Goal: Task Accomplishment & Management: Complete application form

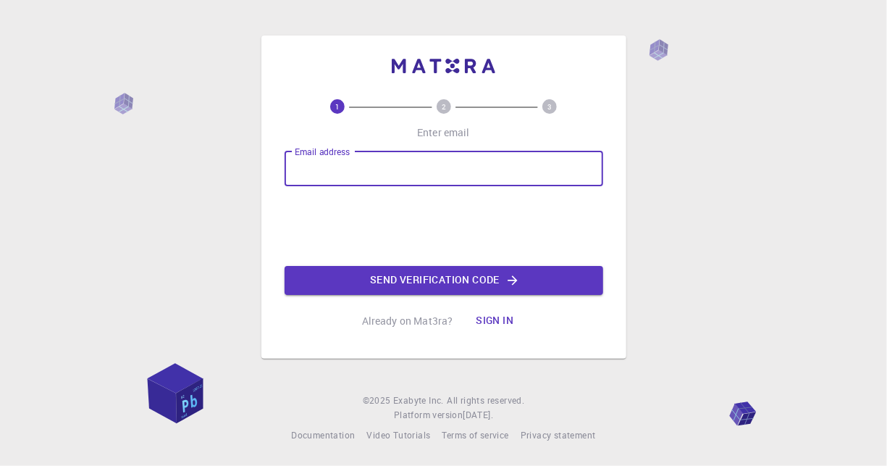
click at [529, 175] on input "Email address" at bounding box center [444, 168] width 319 height 35
type input "[EMAIL_ADDRESS][DOMAIN_NAME]"
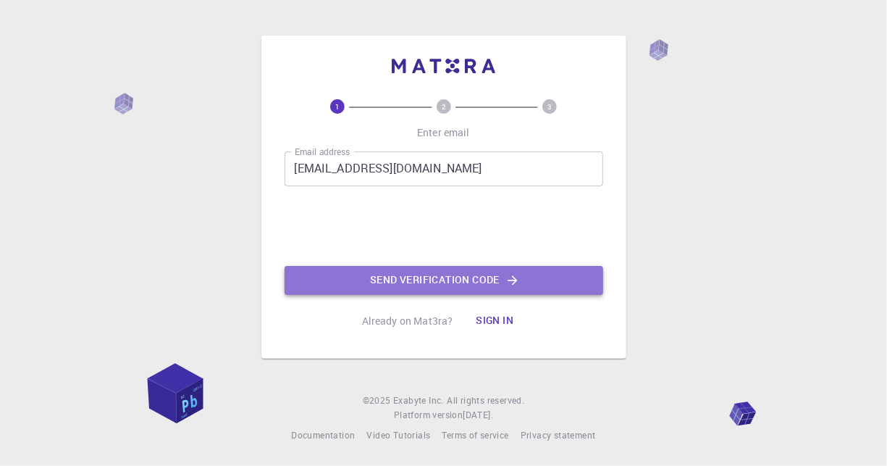
click at [387, 282] on button "Send verification code" at bounding box center [444, 280] width 319 height 29
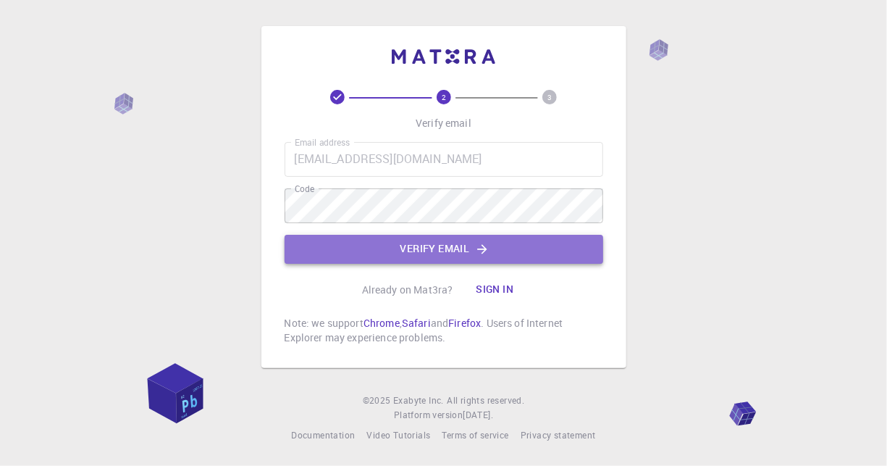
click at [561, 236] on button "Verify email" at bounding box center [444, 249] width 319 height 29
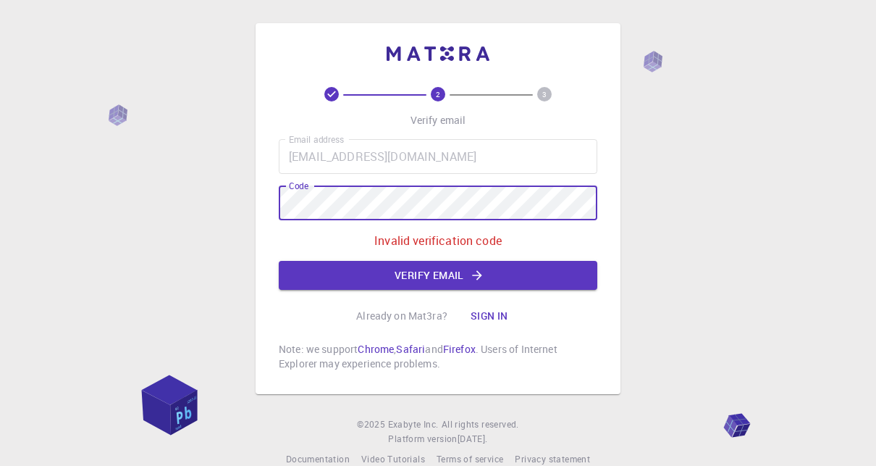
click at [186, 180] on div "2 3 Verify email Email address [EMAIL_ADDRESS][DOMAIN_NAME] Email address Code …" at bounding box center [438, 245] width 876 height 490
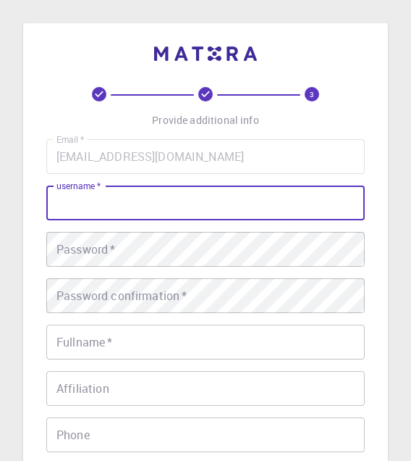
click at [259, 200] on input "username   *" at bounding box center [205, 202] width 319 height 35
click at [251, 179] on div "Email   * [EMAIL_ADDRESS][DOMAIN_NAME] Email   * username   * username   * Pass…" at bounding box center [205, 338] width 319 height 398
click at [251, 190] on input "username   *" at bounding box center [205, 202] width 319 height 35
type input "Emiliane"
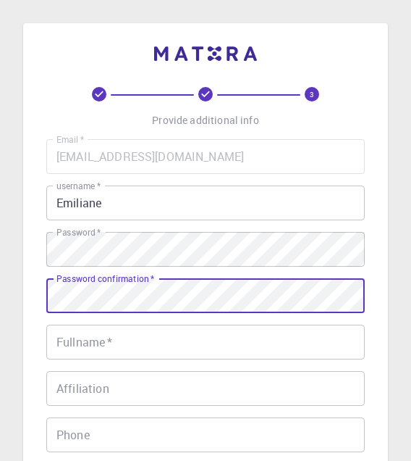
scroll to position [37, 0]
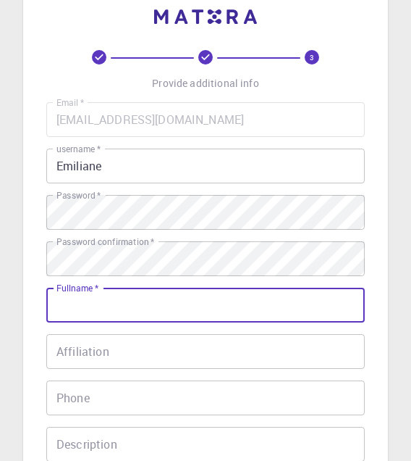
click at [256, 314] on input "Fullname   *" at bounding box center [205, 305] width 319 height 35
type input "[PERSON_NAME] [PERSON_NAME]"
type input "[PHONE_NUMBER]"
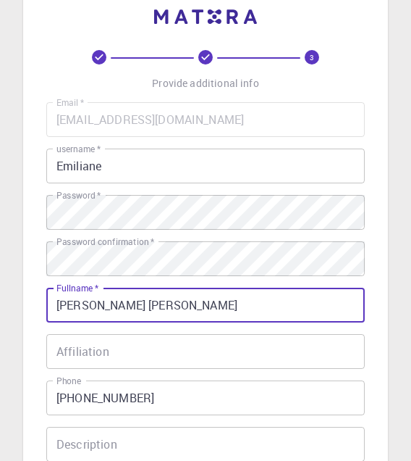
scroll to position [72, 0]
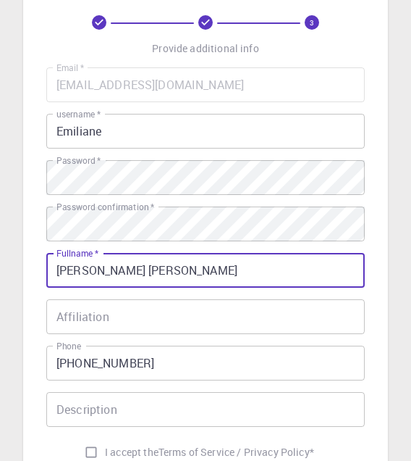
click at [243, 322] on input "Affiliation" at bounding box center [205, 316] width 319 height 35
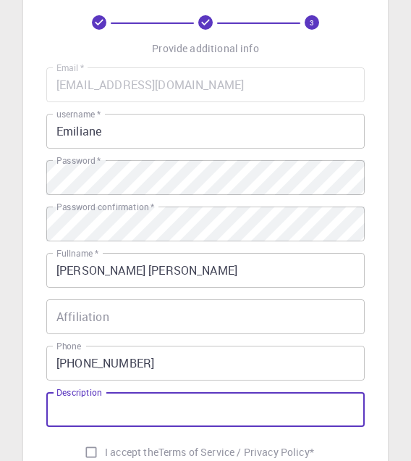
click at [196, 414] on input "Description" at bounding box center [205, 409] width 319 height 35
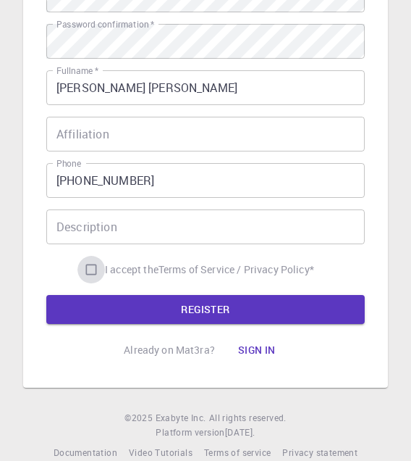
click at [83, 261] on input "I accept the Terms of Service / Privacy Policy *" at bounding box center [91, 270] width 28 height 28
checkbox input "true"
click at [140, 318] on button "REGISTER" at bounding box center [205, 309] width 319 height 29
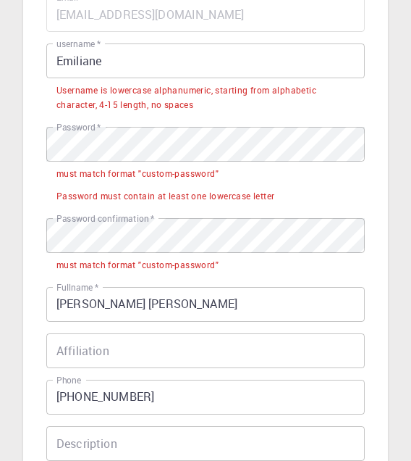
scroll to position [140, 0]
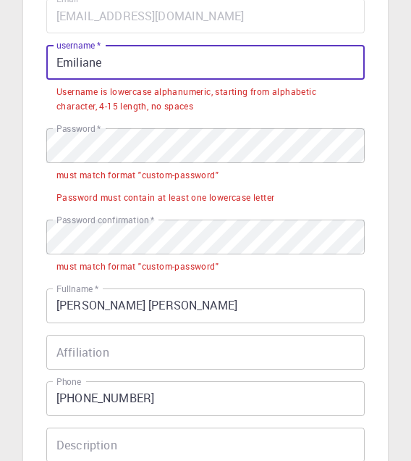
drag, startPoint x: 192, startPoint y: 53, endPoint x: 144, endPoint y: 53, distance: 47.8
click at [144, 53] on input "Emiliane" at bounding box center [205, 62] width 319 height 35
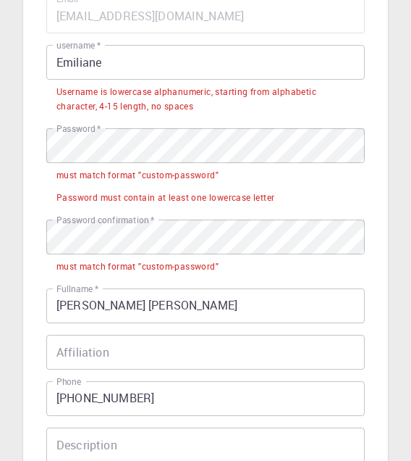
click at [33, 125] on div "3 Provide additional info Email   * [EMAIL_ADDRESS][DOMAIN_NAME] Email   * user…" at bounding box center [205, 244] width 365 height 723
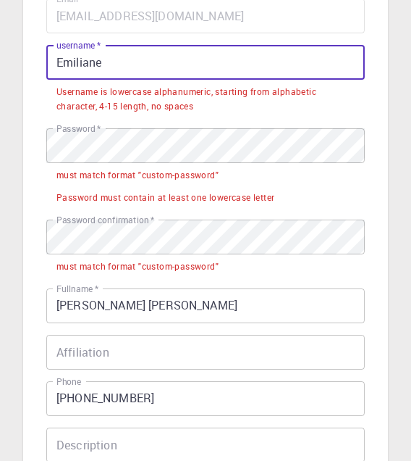
click at [114, 58] on input "Emiliane" at bounding box center [205, 62] width 319 height 35
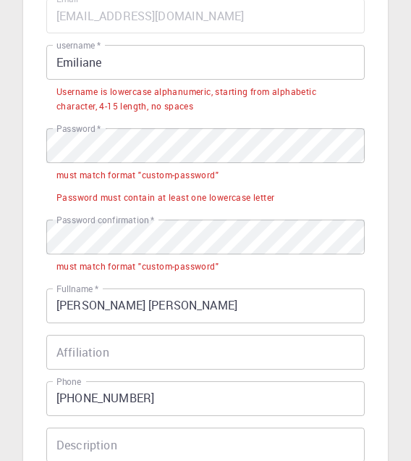
click at [63, 99] on div "Username is lowercase alphanumeric, starting from alphabetic character, 4-15 le…" at bounding box center [205, 99] width 298 height 29
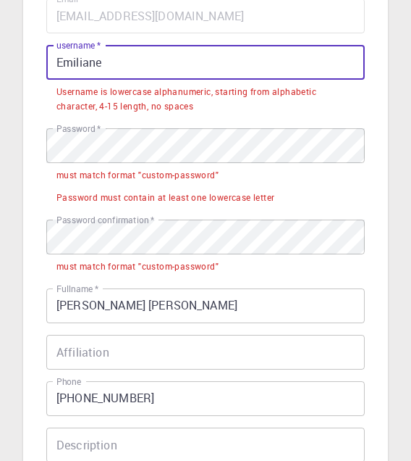
click at [62, 62] on input "Emiliane" at bounding box center [205, 62] width 319 height 35
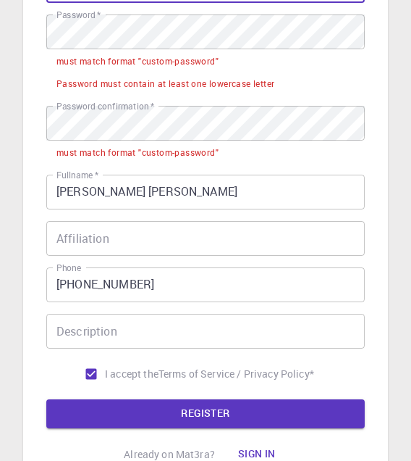
scroll to position [217, 0]
type input "emiliane"
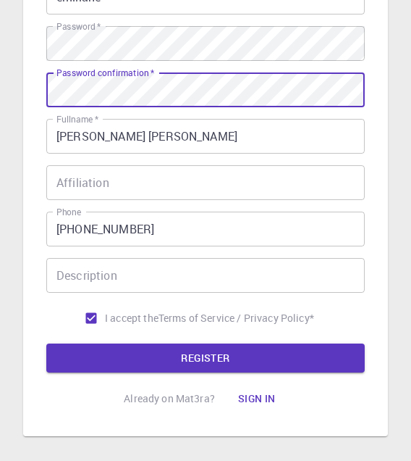
scroll to position [278, 0]
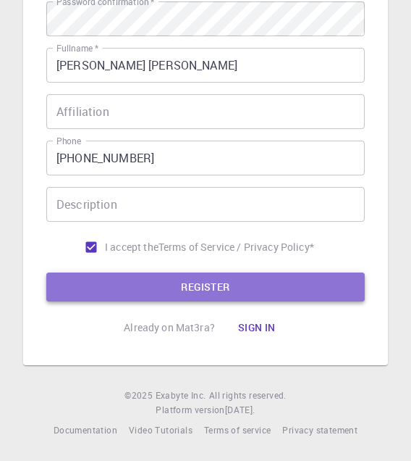
click at [175, 273] on button "REGISTER" at bounding box center [205, 286] width 319 height 29
